Goal: Check status: Check status

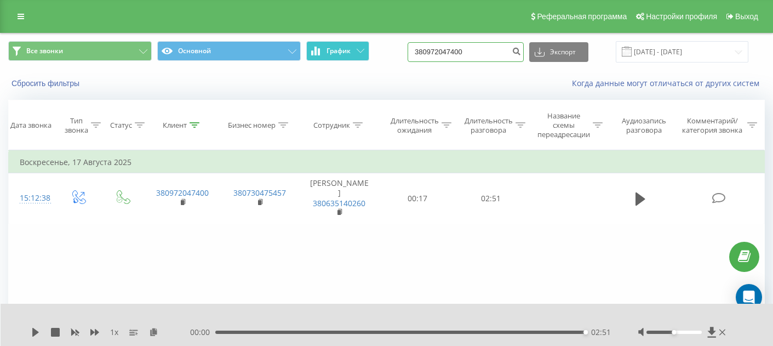
paste input
drag, startPoint x: 504, startPoint y: 54, endPoint x: 361, endPoint y: 44, distance: 143.3
click at [361, 44] on div "Все звонки Основной График 380972047400 Экспорт .csv .xls .xlsx [DATE] - [DATE]" at bounding box center [386, 51] width 757 height 21
paste input
drag, startPoint x: 495, startPoint y: 53, endPoint x: 411, endPoint y: 49, distance: 83.3
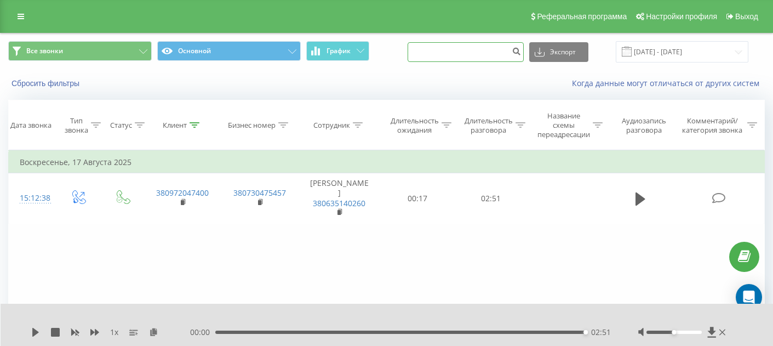
click at [411, 49] on div "Все звонки Основной График Экспорт .csv .xls .xlsx [DATE] - [DATE]" at bounding box center [386, 51] width 757 height 21
paste input "380993165957"
type input "380993165957"
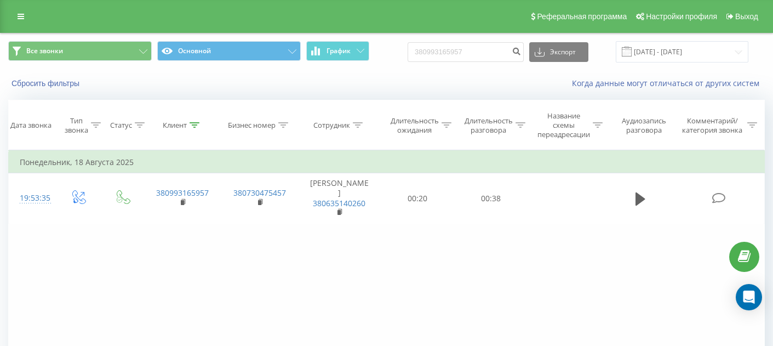
click at [350, 272] on div "Фильтровать по условию Равно Введите значение Отмена OK Фильтровать по условию …" at bounding box center [386, 273] width 757 height 247
click at [222, 260] on div "Фильтровать по условию Равно Введите значение Отмена OK Фильтровать по условию …" at bounding box center [386, 273] width 757 height 247
click at [380, 299] on div "Фильтровать по условию Равно Введите значение Отмена OK Фильтровать по условию …" at bounding box center [386, 273] width 757 height 247
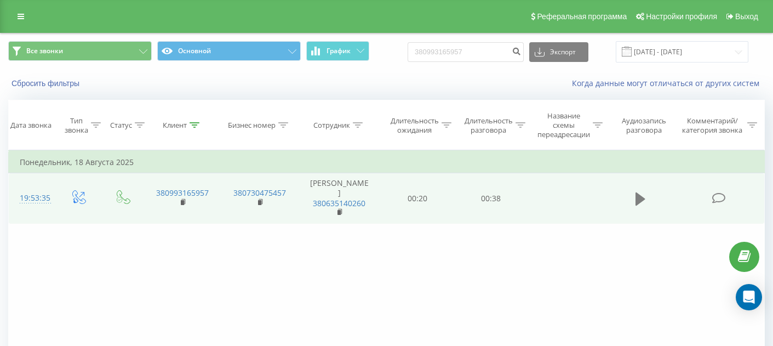
click at [637, 196] on icon at bounding box center [641, 198] width 10 height 13
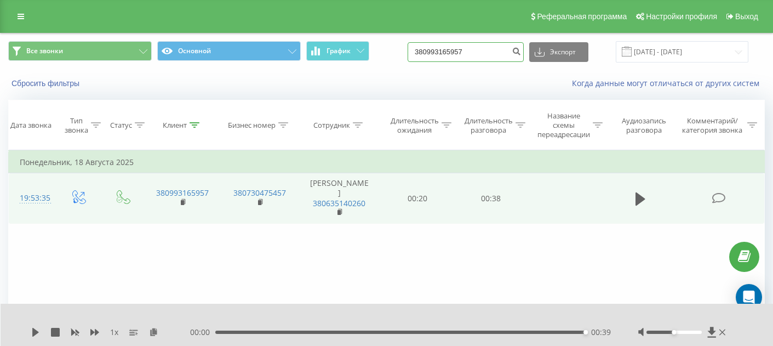
click at [475, 59] on input "380993165957" at bounding box center [466, 52] width 116 height 20
click at [513, 242] on div "Фильтровать по условию Равно Введите значение Отмена OK Фильтровать по условию …" at bounding box center [386, 273] width 757 height 247
drag, startPoint x: 494, startPoint y: 53, endPoint x: 410, endPoint y: 45, distance: 83.7
click at [410, 45] on div "Все звонки Основной График 380993165957 Экспорт .csv .xls .xlsx 20.05.2025 - 20…" at bounding box center [386, 51] width 757 height 21
click at [473, 256] on div "Фильтровать по условию Равно Введите значение Отмена OK Фильтровать по условию …" at bounding box center [386, 273] width 757 height 247
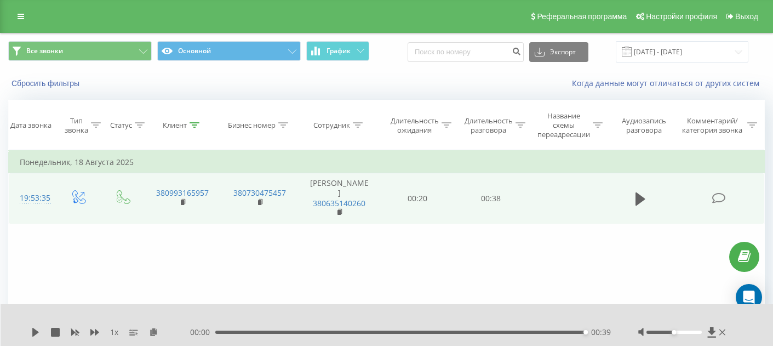
click at [648, 195] on td at bounding box center [640, 198] width 71 height 50
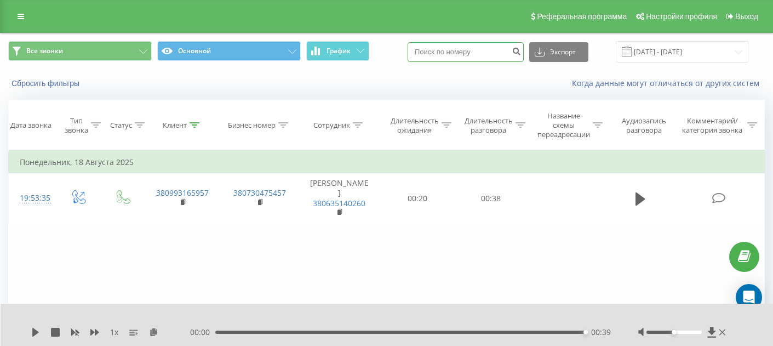
click at [494, 52] on input at bounding box center [466, 52] width 116 height 20
paste input "380503558700"
type input "380503558700"
click at [524, 55] on button "submit" at bounding box center [516, 52] width 15 height 20
